Goal: Find specific page/section: Find specific page/section

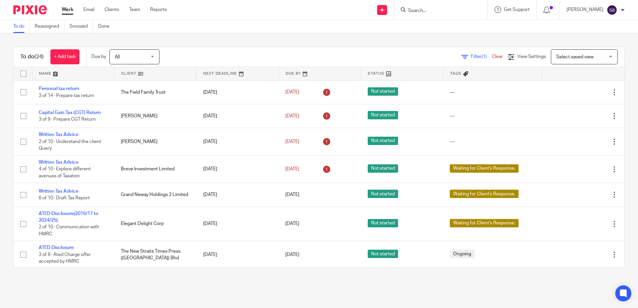
click at [431, 12] on input "Search" at bounding box center [438, 11] width 60 height 6
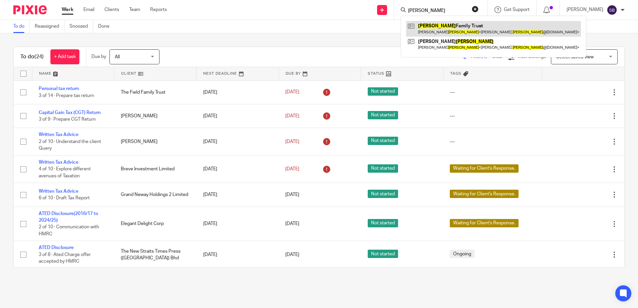
type input "reece"
click at [454, 28] on link at bounding box center [493, 28] width 175 height 15
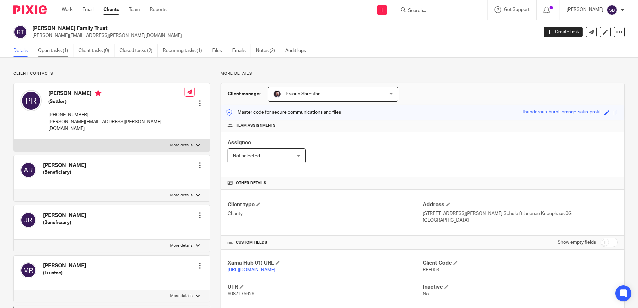
click at [51, 49] on link "Open tasks (1)" at bounding box center [55, 50] width 35 height 13
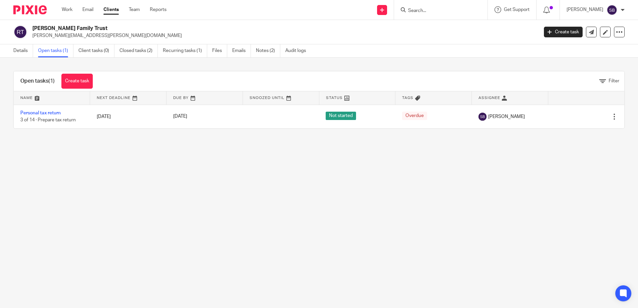
click at [254, 138] on div "Open tasks (1) Create task Filter Name Next Deadline Due By Snoozed Until Statu…" at bounding box center [319, 100] width 638 height 84
click at [238, 230] on main "Reece Family Trust pete.reece@yahoo.co.uk Create task Update from Companies Hou…" at bounding box center [319, 154] width 638 height 308
click at [461, 204] on main "Reece Family Trust pete.reece@yahoo.co.uk Create task Update from Companies Hou…" at bounding box center [319, 154] width 638 height 308
